Goal: Information Seeking & Learning: Learn about a topic

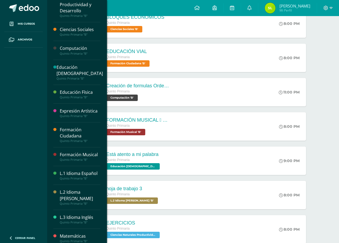
scroll to position [13, 0]
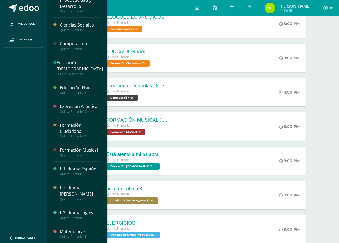
click at [88, 230] on div "Matemáticas" at bounding box center [80, 232] width 41 height 6
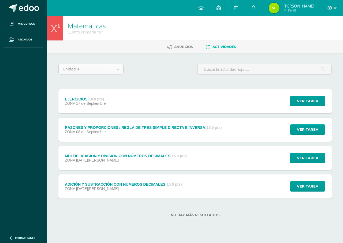
click at [118, 71] on body "Mis cursos Archivos Cerrar panel Ciencias Naturales Productividad y Desarrollo …" at bounding box center [171, 117] width 343 height 234
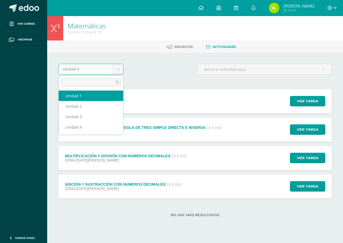
select select "Unidad 1"
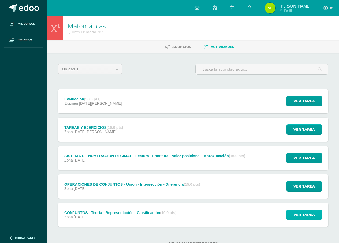
click at [311, 217] on span "Ver tarea" at bounding box center [303, 215] width 21 height 10
click at [301, 216] on span "Ver tarea" at bounding box center [303, 215] width 21 height 10
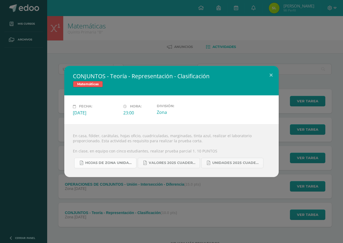
click at [99, 162] on span "HOJAS DE ZONA UNIDAD 1-2025 (1).pdf" at bounding box center [109, 163] width 48 height 4
